Goal: Ask a question

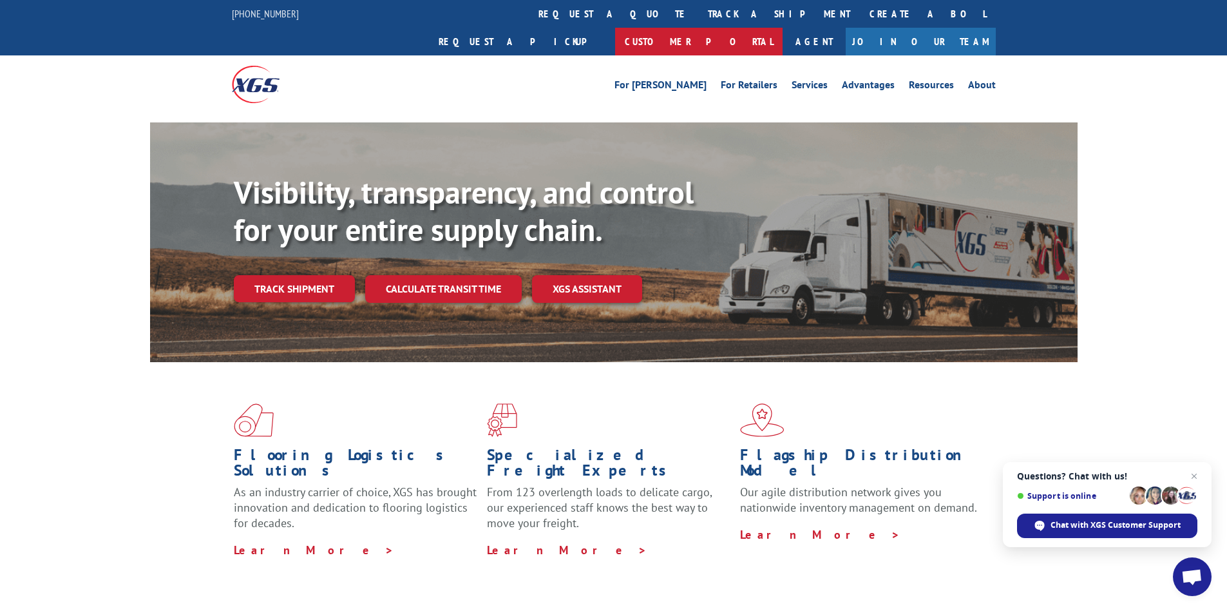
click at [783, 28] on link "Customer Portal" at bounding box center [699, 42] width 168 height 28
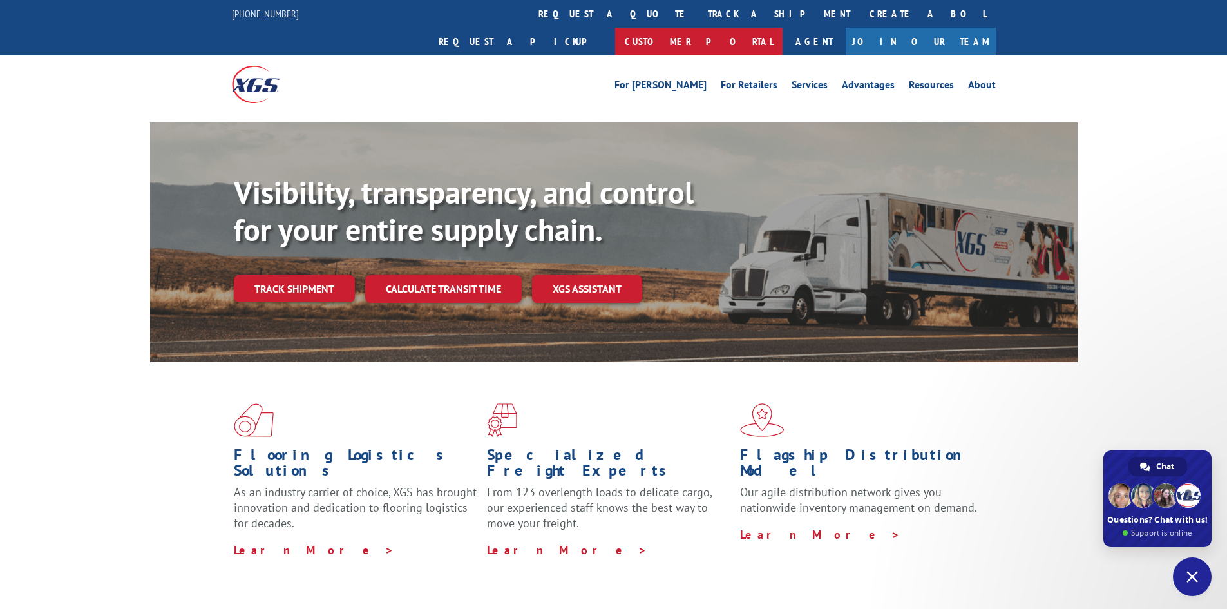
type textarea "PRO"
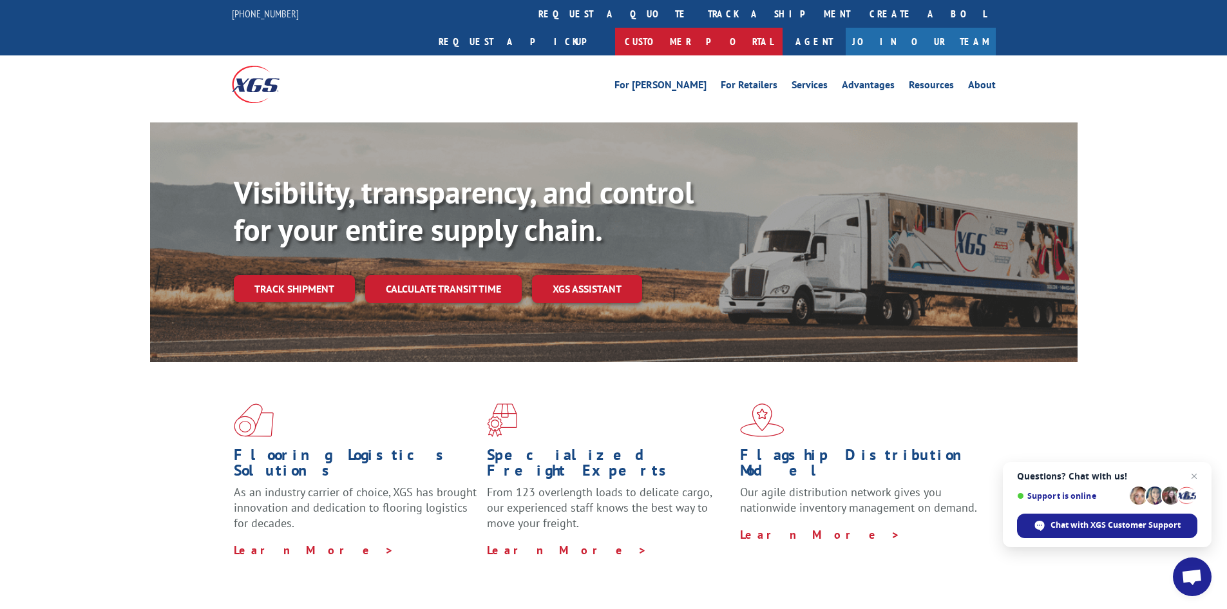
click at [783, 28] on link "Customer Portal" at bounding box center [699, 42] width 168 height 28
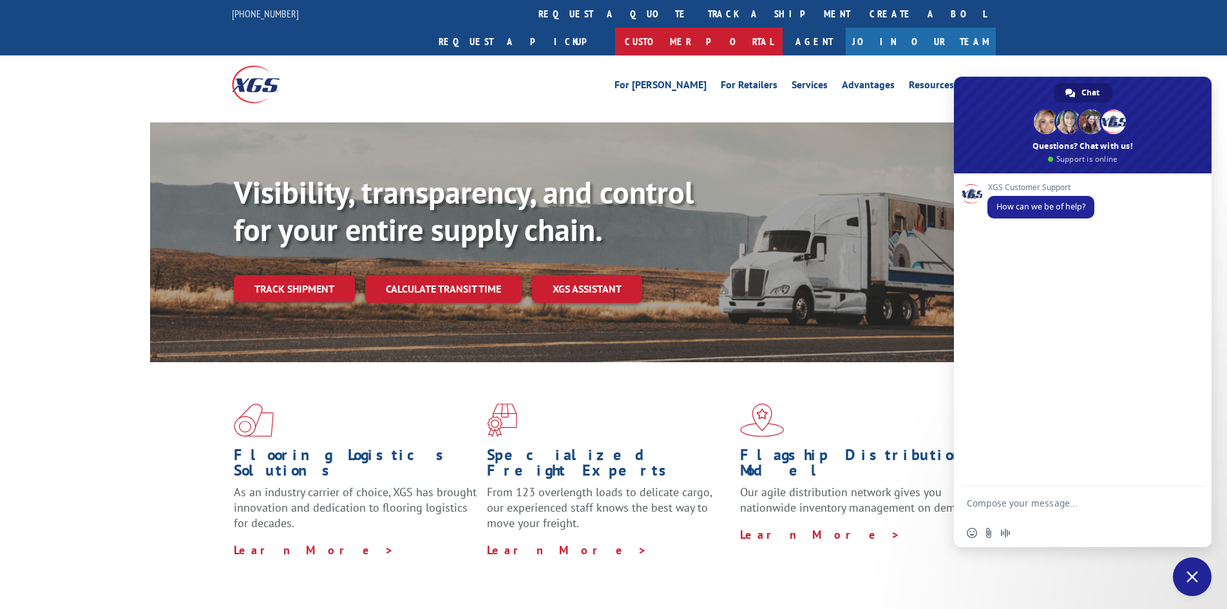
type textarea "PRO"
